Goal: Transaction & Acquisition: Purchase product/service

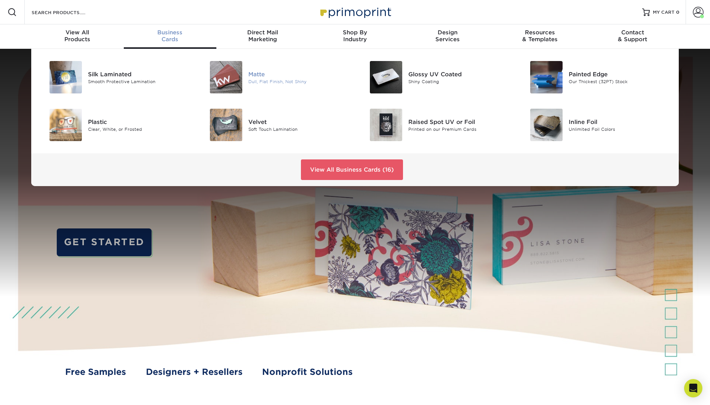
click at [256, 72] on div "Matte" at bounding box center [298, 74] width 101 height 8
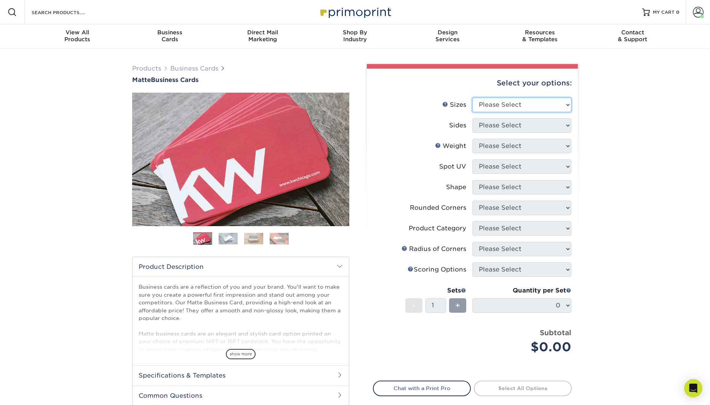
select select "2.00x3.50"
click option "2" x 3.5" - Standard" at bounding box center [0, 0] width 0 height 0
select select "32d3c223-f82c-492b-b915-ba065a00862f"
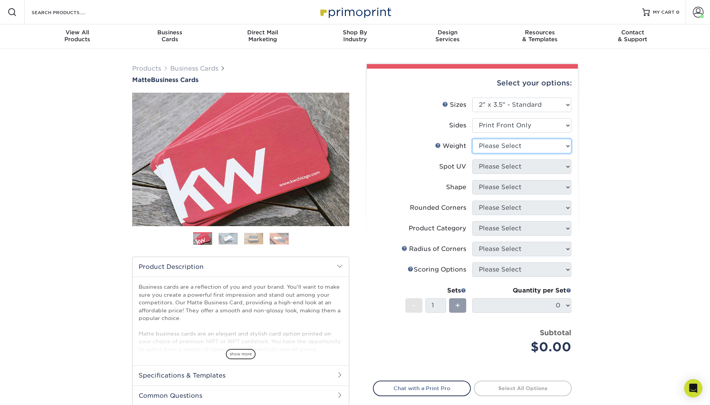
select select "14PT"
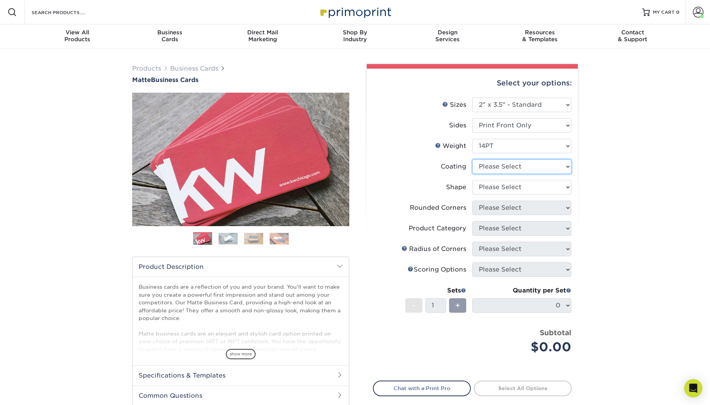
select select "121bb7b5-3b4d-429f-bd8d-bbf80e953313"
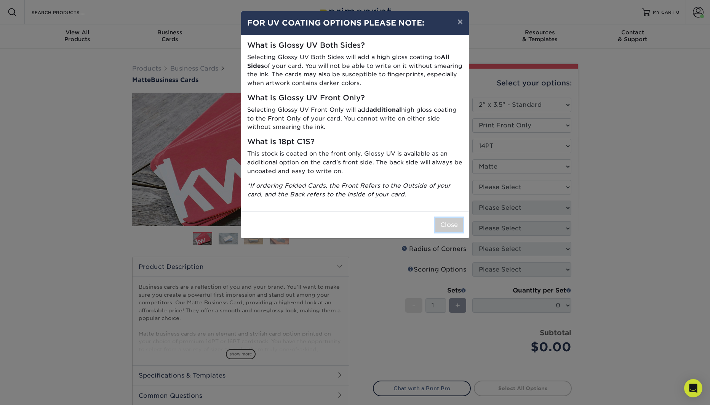
drag, startPoint x: 446, startPoint y: 223, endPoint x: 557, endPoint y: 203, distance: 113.5
click at [448, 223] on button "Close" at bounding box center [449, 225] width 27 height 14
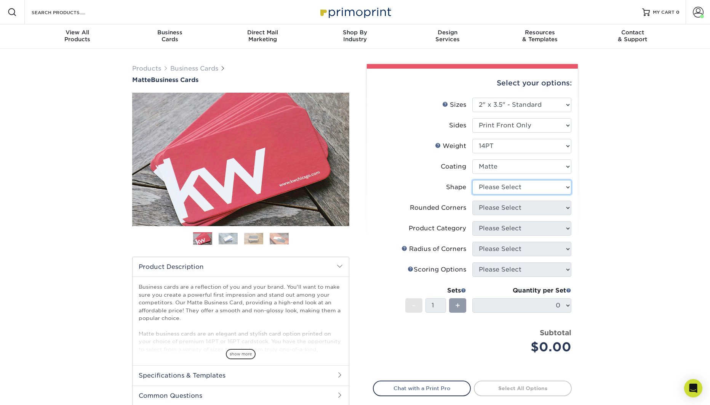
select select "standard"
select select "0"
click option "No" at bounding box center [0, 0] width 0 height 0
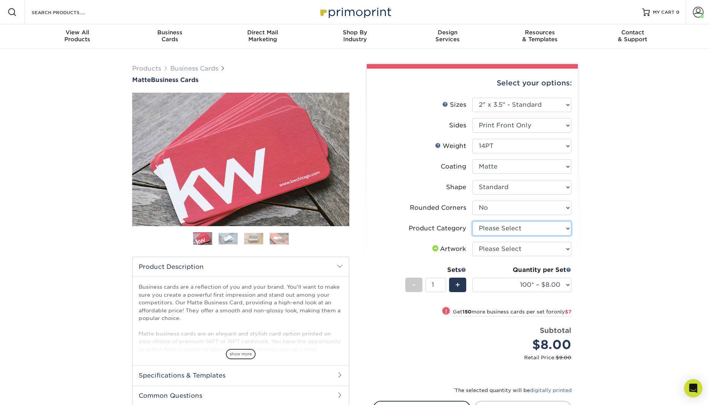
select select "3b5148f1-0588-4f88-a218-97bcfdce65c1"
click option "Business Cards" at bounding box center [0, 0] width 0 height 0
select select "upload"
click option "I will upload files" at bounding box center [0, 0] width 0 height 0
click at [473, 277] on select "100* – $8.00 250* – $15.00 500 – $30.00 1000 – $37.00 2500 – $66.00 5000 – $127…" at bounding box center [522, 284] width 99 height 14
